Goal: Check status: Check status

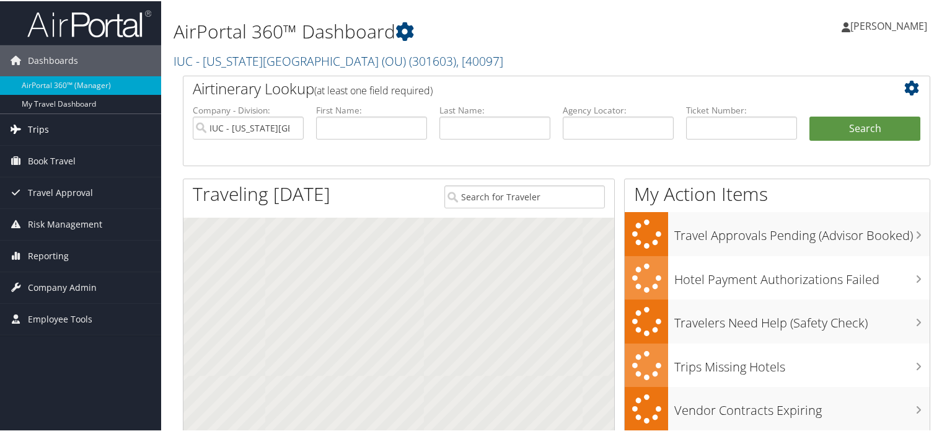
click at [37, 131] on span "Trips" at bounding box center [38, 128] width 21 height 31
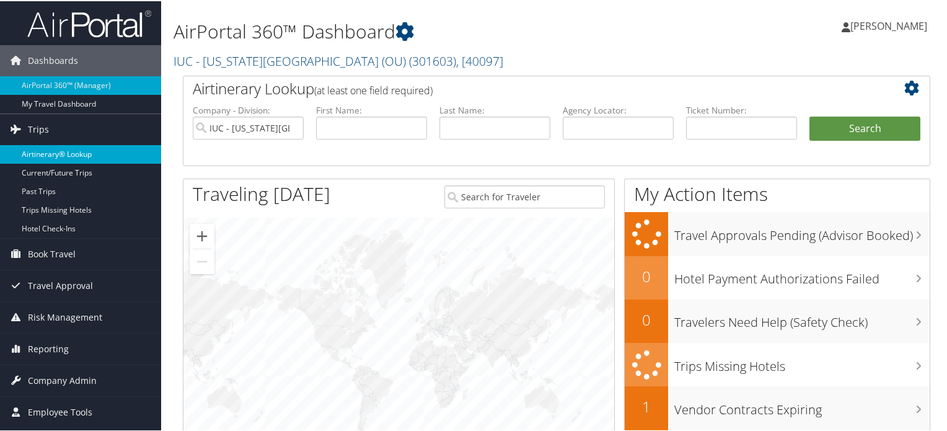
click at [50, 154] on link "Airtinerary® Lookup" at bounding box center [80, 153] width 161 height 19
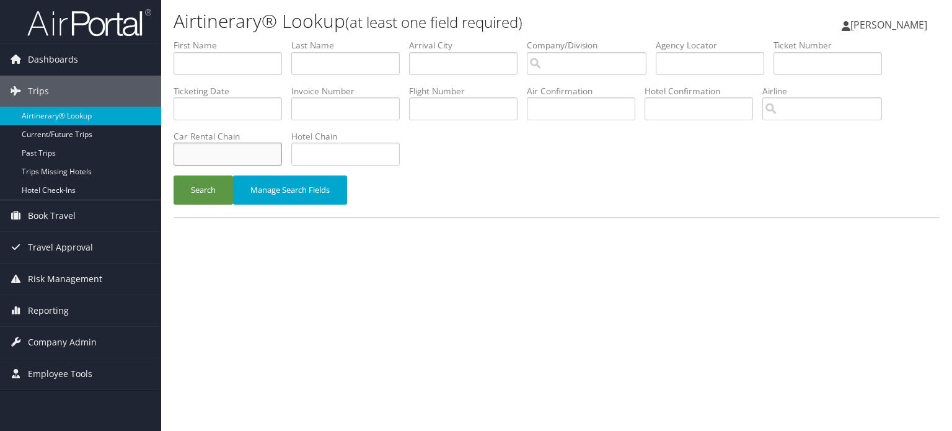
click at [260, 161] on input "text" at bounding box center [228, 154] width 109 height 23
type input "enterprise"
click at [334, 61] on input "text" at bounding box center [345, 63] width 109 height 23
click at [174, 175] on button "Search" at bounding box center [204, 189] width 60 height 29
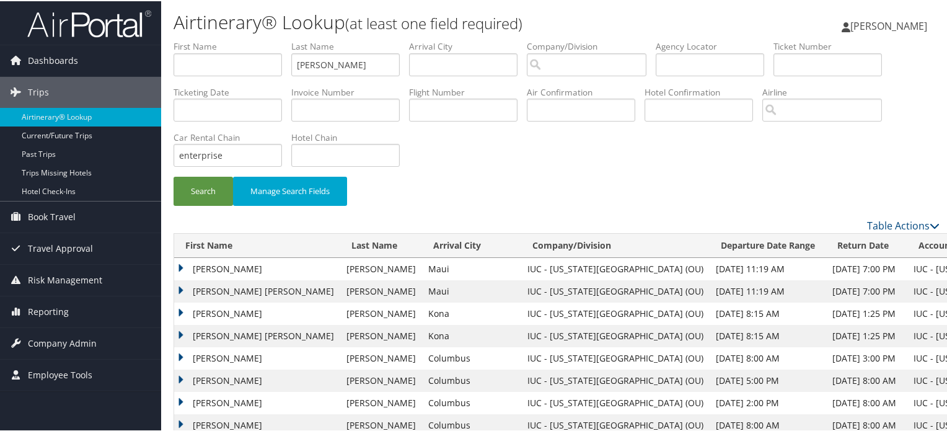
click at [178, 355] on td "CHELSEA NICOLE" at bounding box center [257, 357] width 166 height 22
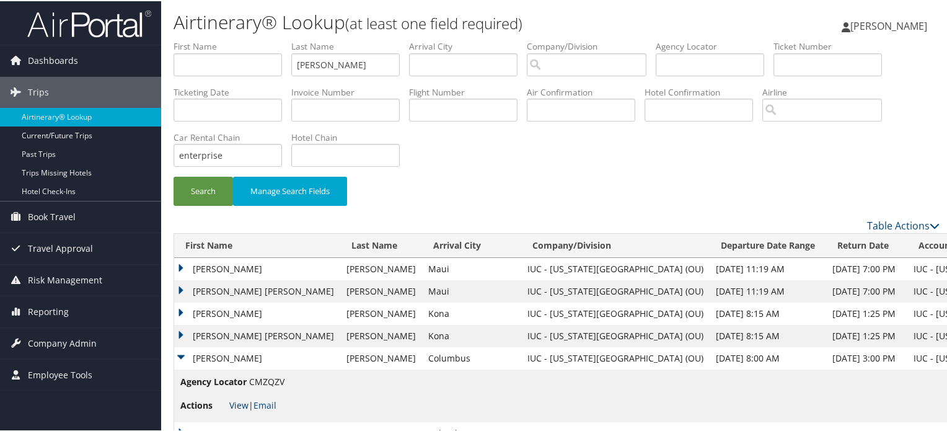
click at [242, 404] on link "View" at bounding box center [238, 404] width 19 height 12
drag, startPoint x: 332, startPoint y: 54, endPoint x: 340, endPoint y: 68, distance: 15.5
click at [317, 75] on li "Last Name welch" at bounding box center [350, 61] width 118 height 45
click at [310, 59] on input "welch" at bounding box center [345, 63] width 109 height 23
click at [310, 60] on input "welch" at bounding box center [345, 63] width 109 height 23
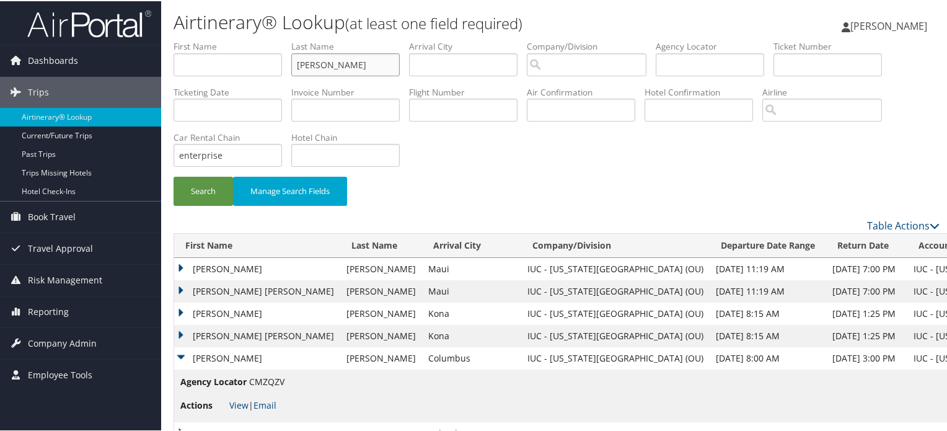
click at [310, 60] on input "welch" at bounding box center [345, 63] width 109 height 23
type input "PRUSINSKI"
click at [174, 175] on button "Search" at bounding box center [204, 189] width 60 height 29
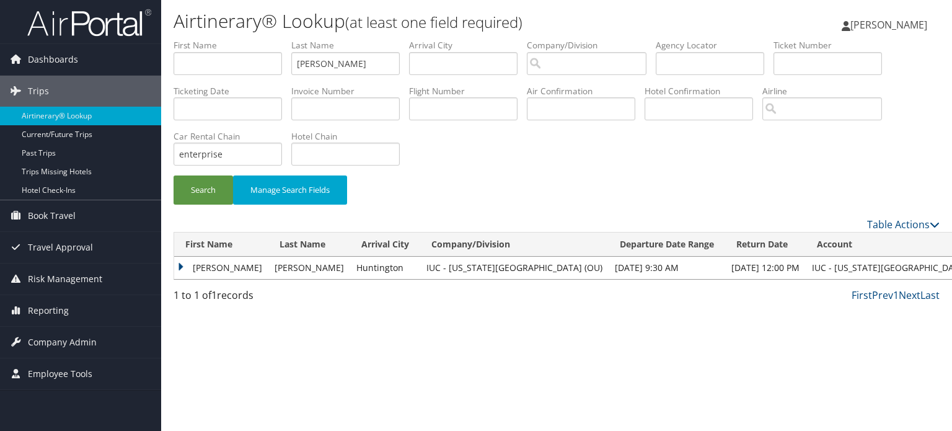
click at [182, 270] on td "CHERYL" at bounding box center [221, 268] width 94 height 22
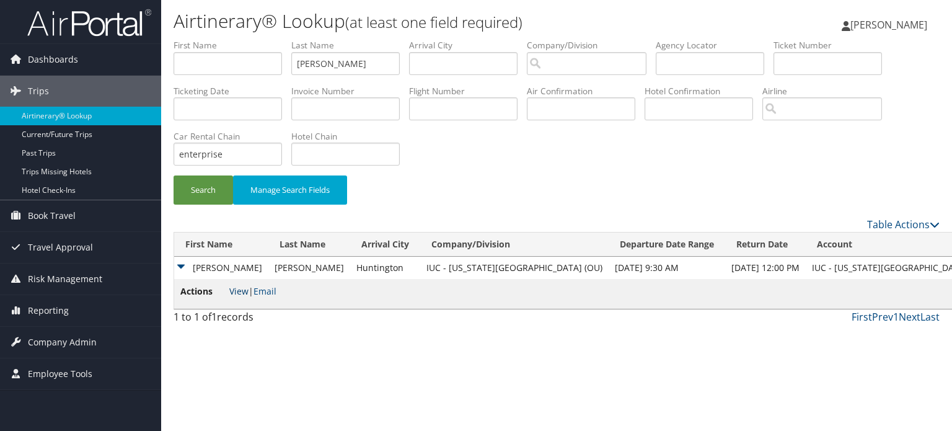
click at [242, 291] on link "View" at bounding box center [238, 291] width 19 height 12
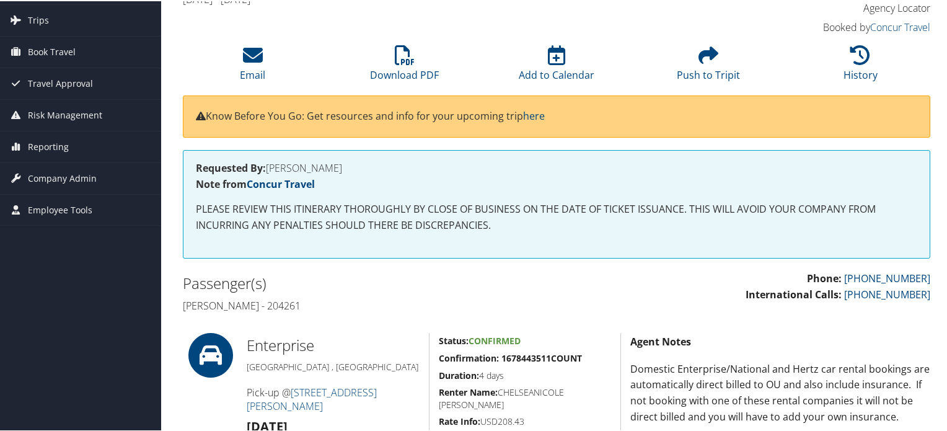
scroll to position [62, 0]
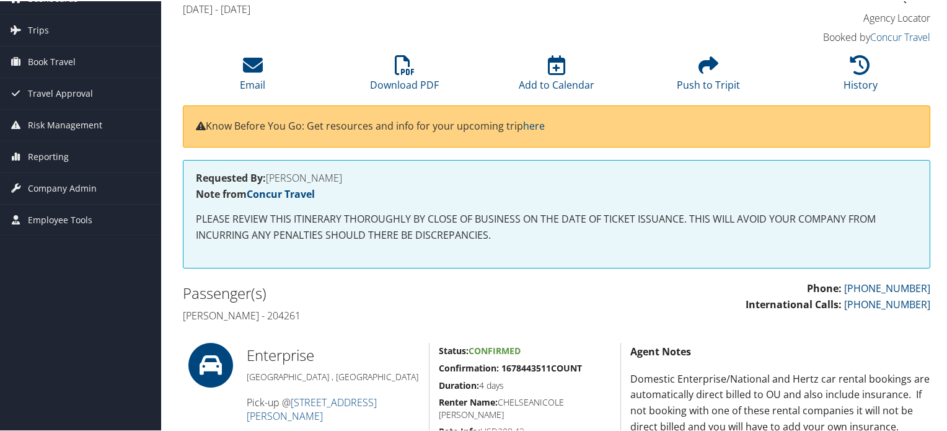
drag, startPoint x: 305, startPoint y: 312, endPoint x: 337, endPoint y: 316, distance: 31.9
click at [337, 316] on h4 "[PERSON_NAME] - 204261" at bounding box center [365, 315] width 365 height 14
copy h4 "204261"
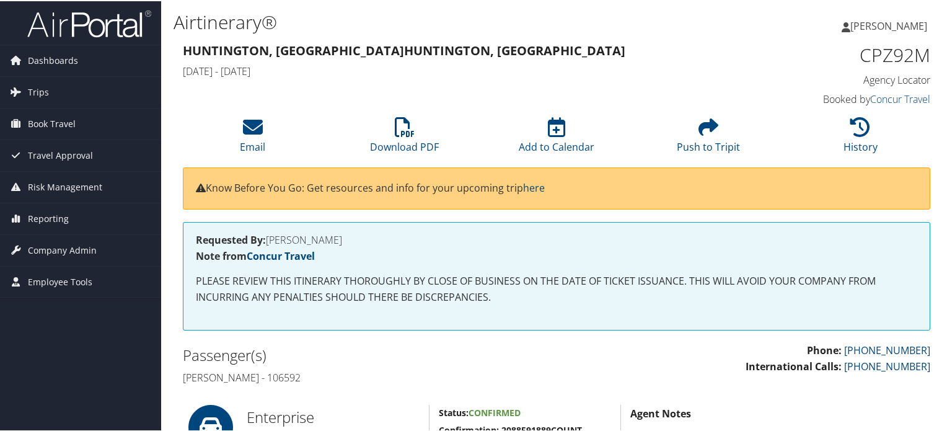
drag, startPoint x: 277, startPoint y: 377, endPoint x: 310, endPoint y: 377, distance: 32.9
click at [310, 377] on h4 "Cheryl Prusinski - 106592" at bounding box center [365, 377] width 365 height 14
copy h4 "106592"
drag, startPoint x: 272, startPoint y: 237, endPoint x: 329, endPoint y: 234, distance: 57.2
click at [329, 234] on h4 "Requested By: CHRISTINE GABRIEL" at bounding box center [557, 239] width 722 height 10
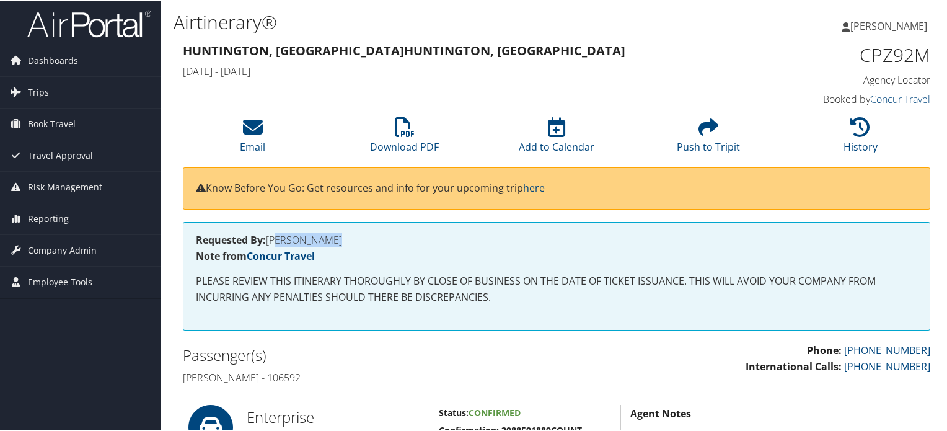
drag, startPoint x: 271, startPoint y: 240, endPoint x: 355, endPoint y: 240, distance: 83.7
click at [355, 240] on h4 "Requested By: CHRISTINE GABRIEL" at bounding box center [557, 239] width 722 height 10
copy h4 "CHRISTINE GABRIEL"
